Goal: Obtain resource: Download file/media

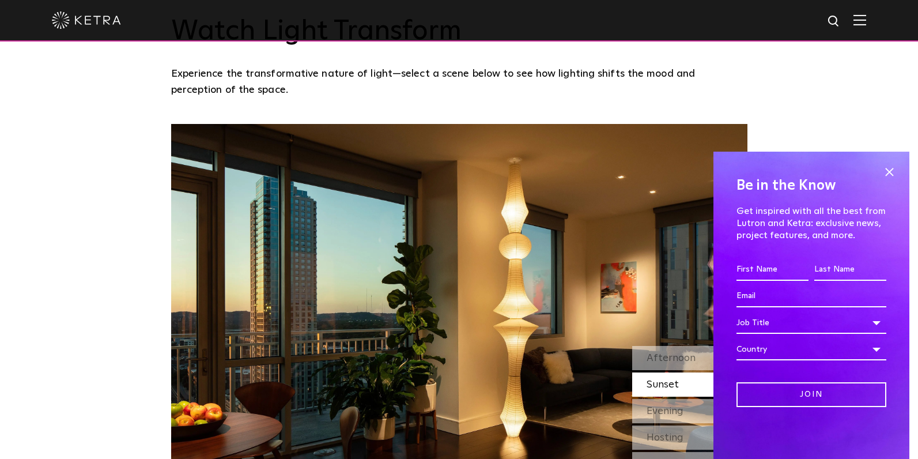
scroll to position [922, 0]
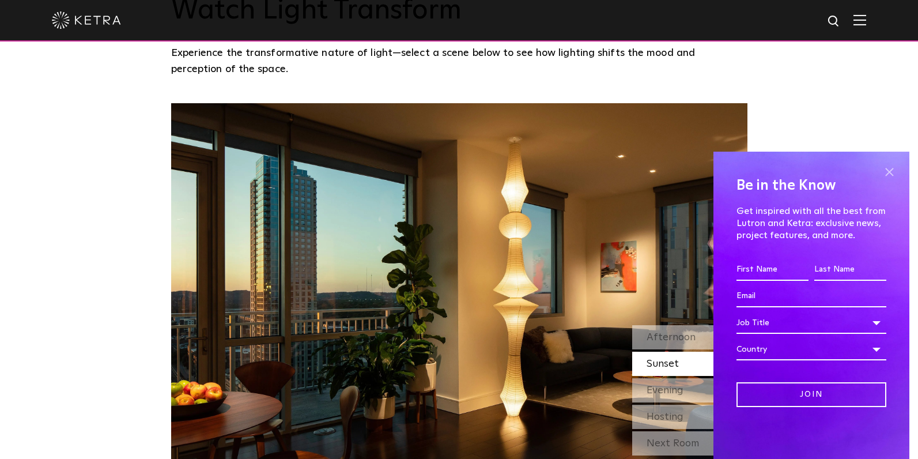
click at [891, 169] on span at bounding box center [888, 171] width 17 height 17
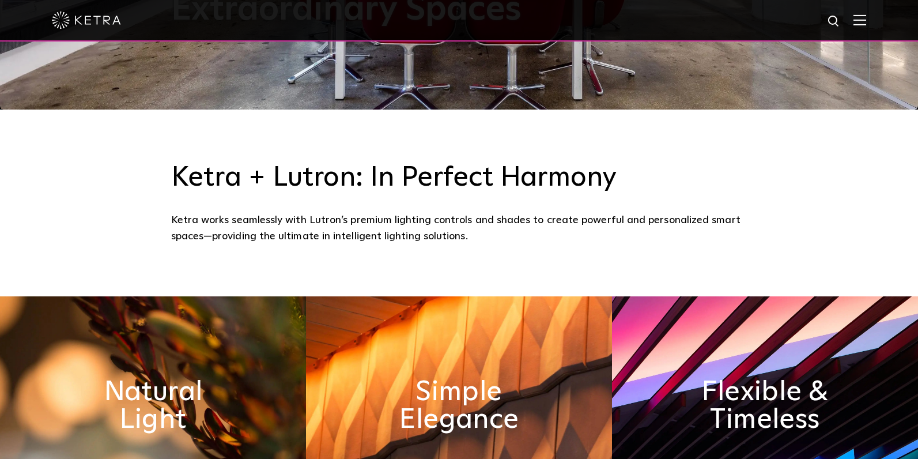
scroll to position [0, 0]
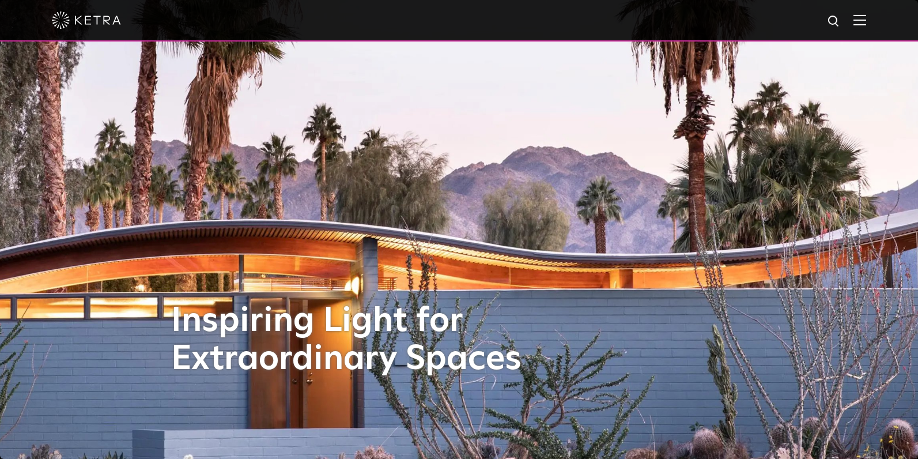
click at [96, 14] on img at bounding box center [86, 20] width 69 height 17
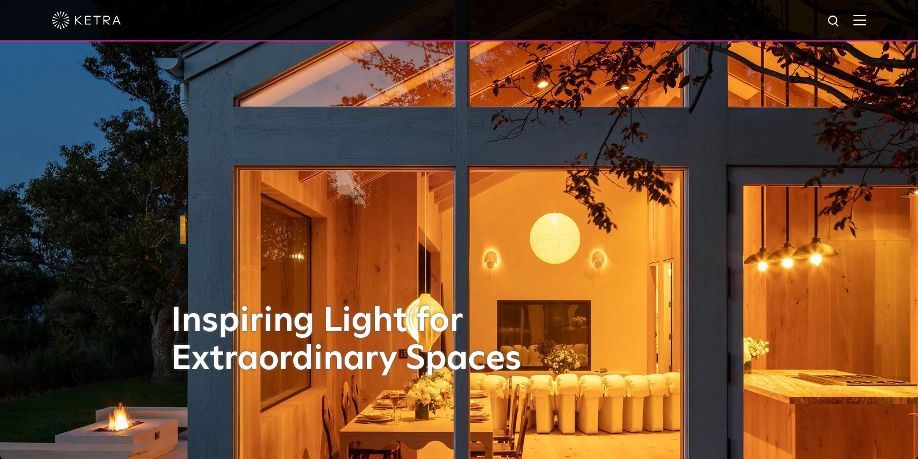
click at [866, 24] on img at bounding box center [859, 19] width 13 height 11
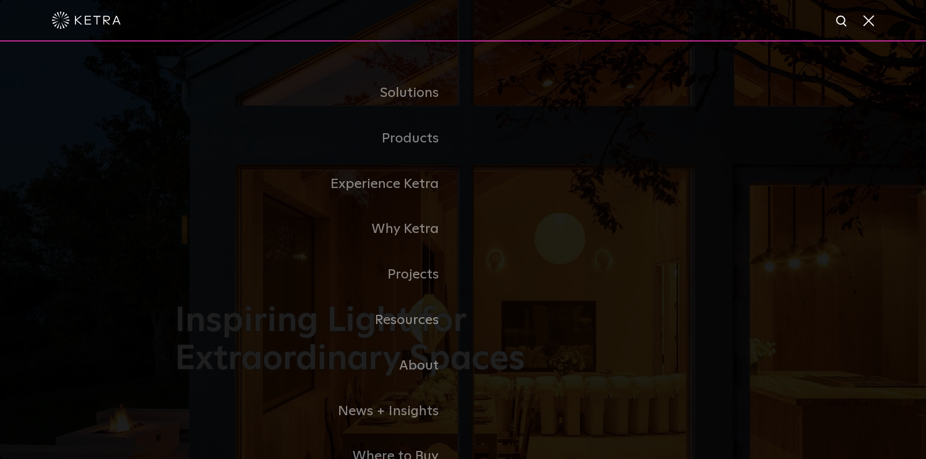
drag, startPoint x: 494, startPoint y: 155, endPoint x: 501, endPoint y: 158, distance: 8.0
click at [0, 0] on link "Residential Products" at bounding box center [0, 0] width 0 height 0
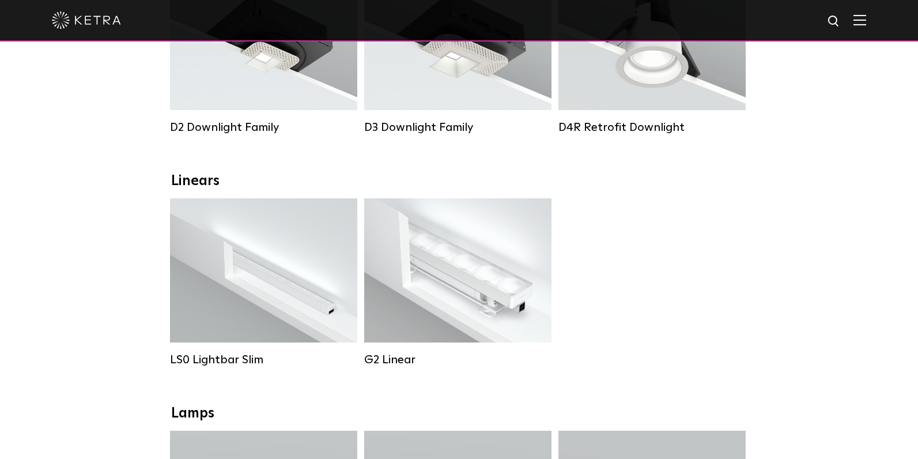
scroll to position [230, 0]
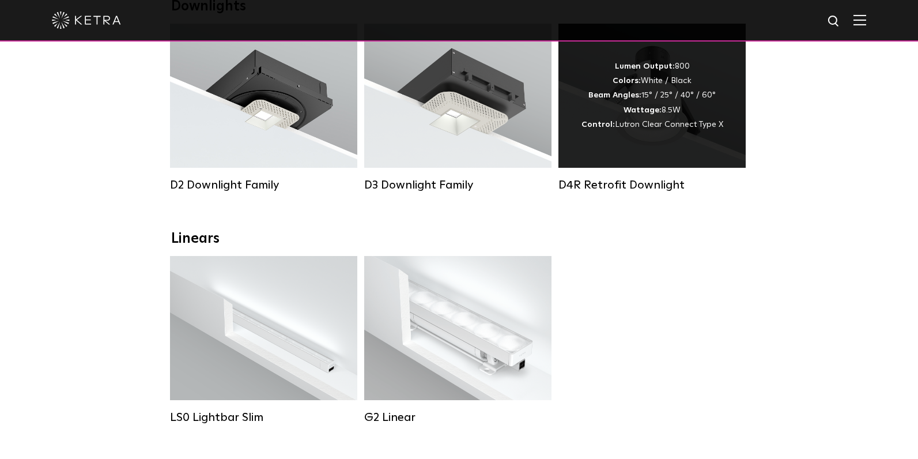
click at [651, 190] on div "D4R Retrofit Downlight" at bounding box center [651, 185] width 187 height 14
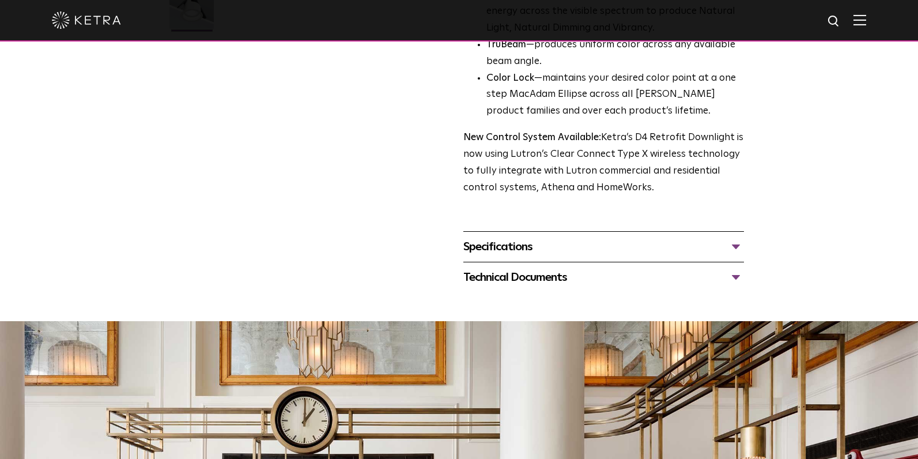
scroll to position [403, 0]
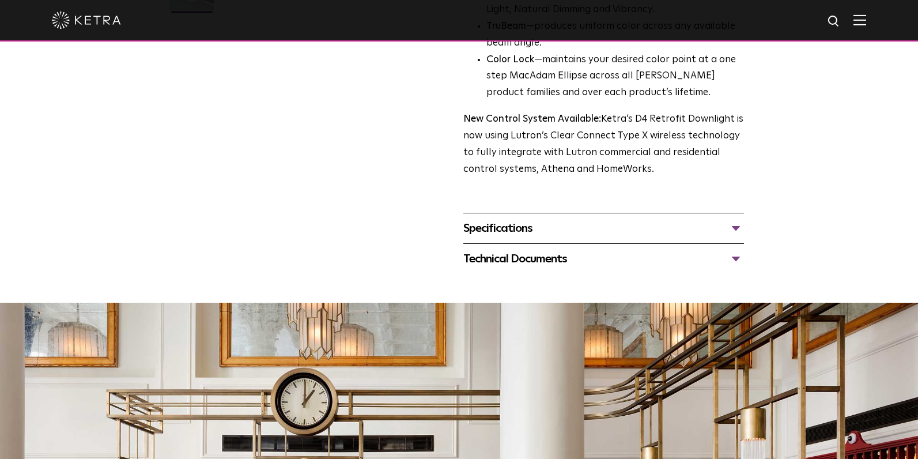
click at [538, 232] on div "Specifications" at bounding box center [603, 228] width 281 height 18
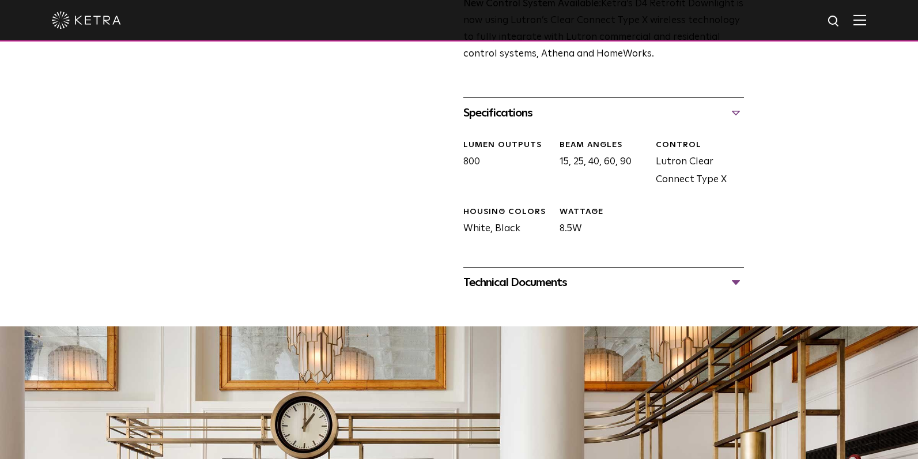
click at [495, 287] on div "Technical Documents" at bounding box center [603, 282] width 281 height 18
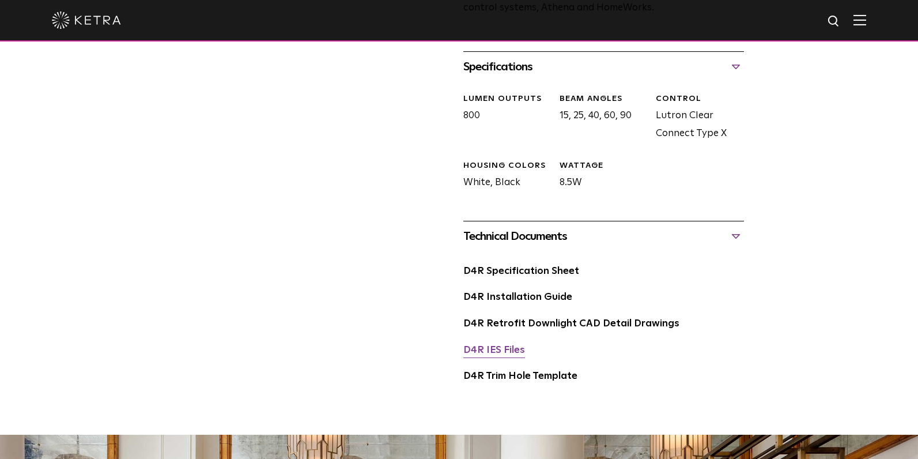
scroll to position [634, 0]
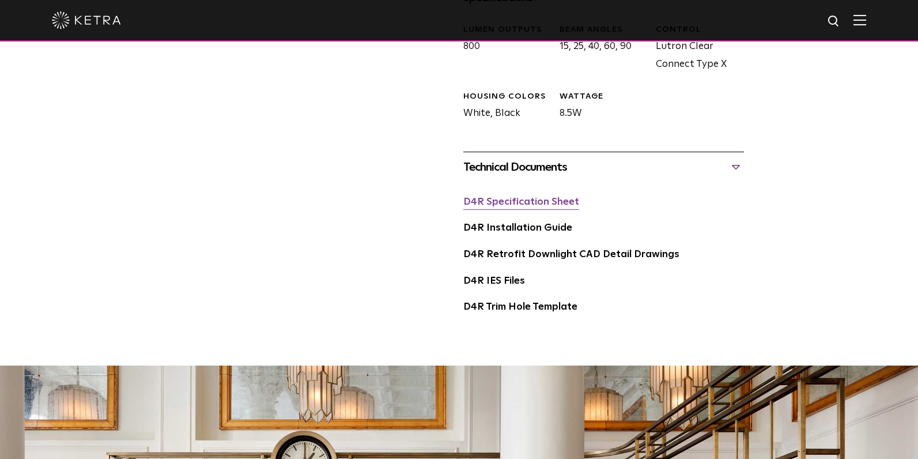
click at [525, 201] on link "D4R Specification Sheet" at bounding box center [521, 202] width 116 height 10
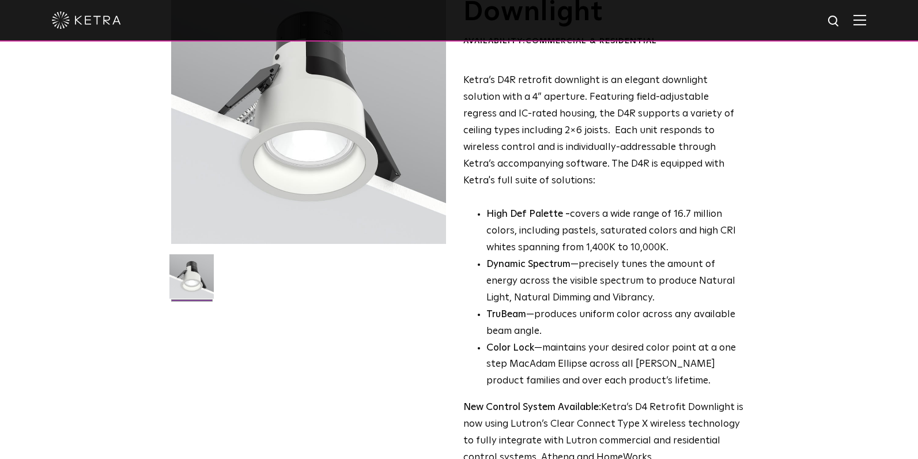
scroll to position [0, 0]
